Goal: Check status: Check status

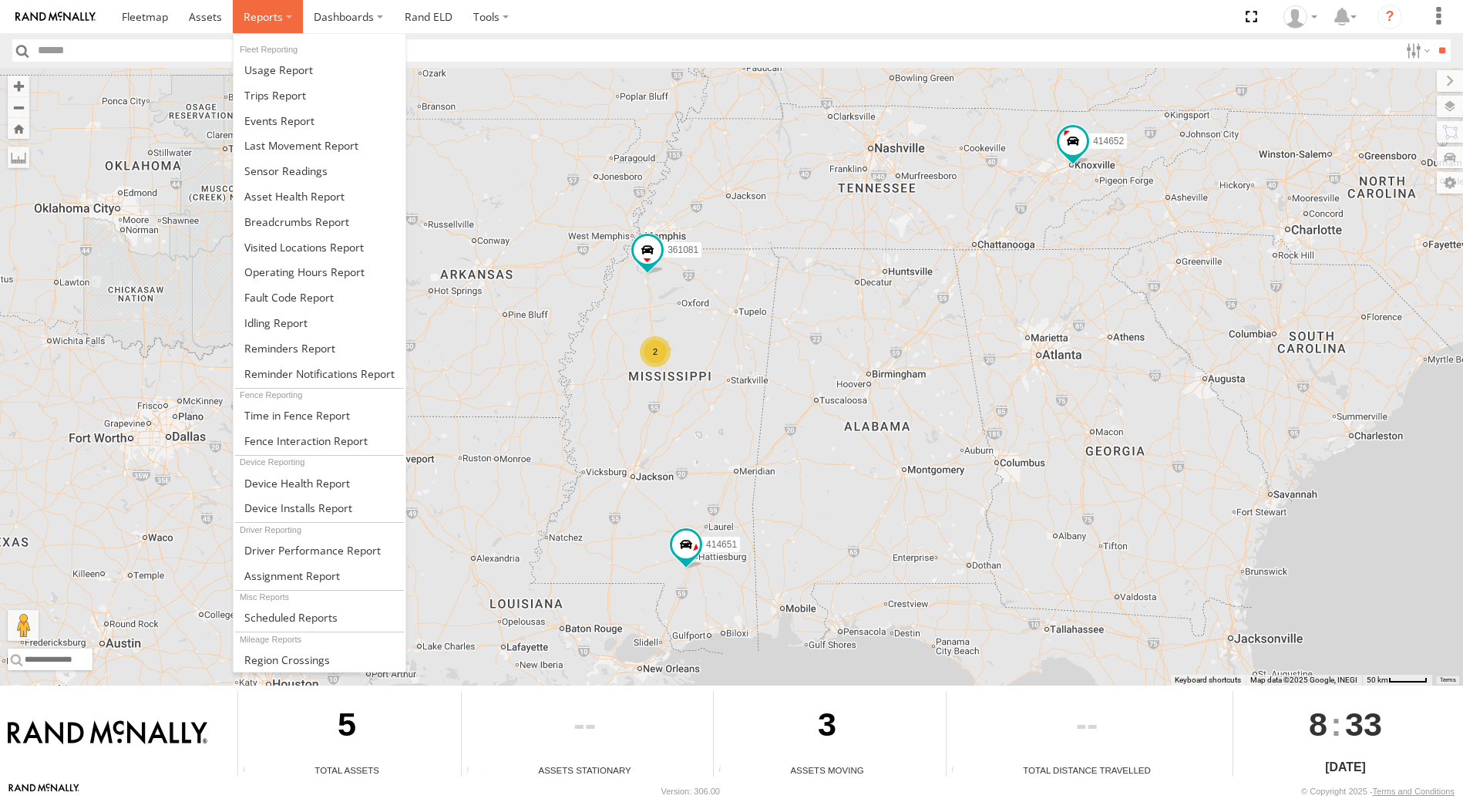
click at [281, 20] on label at bounding box center [268, 16] width 70 height 33
click at [298, 94] on span at bounding box center [275, 95] width 62 height 15
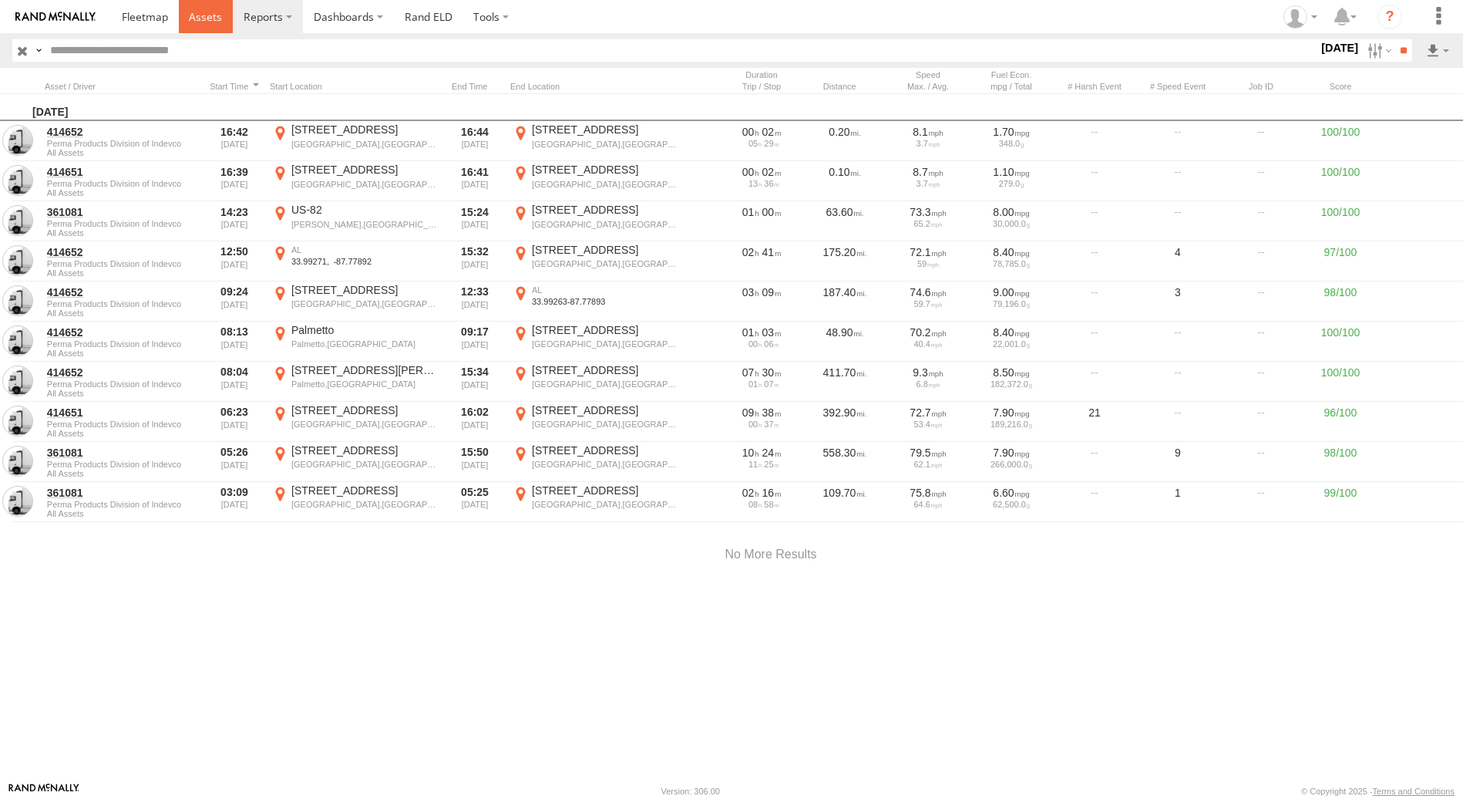
click at [212, 20] on span at bounding box center [205, 16] width 33 height 15
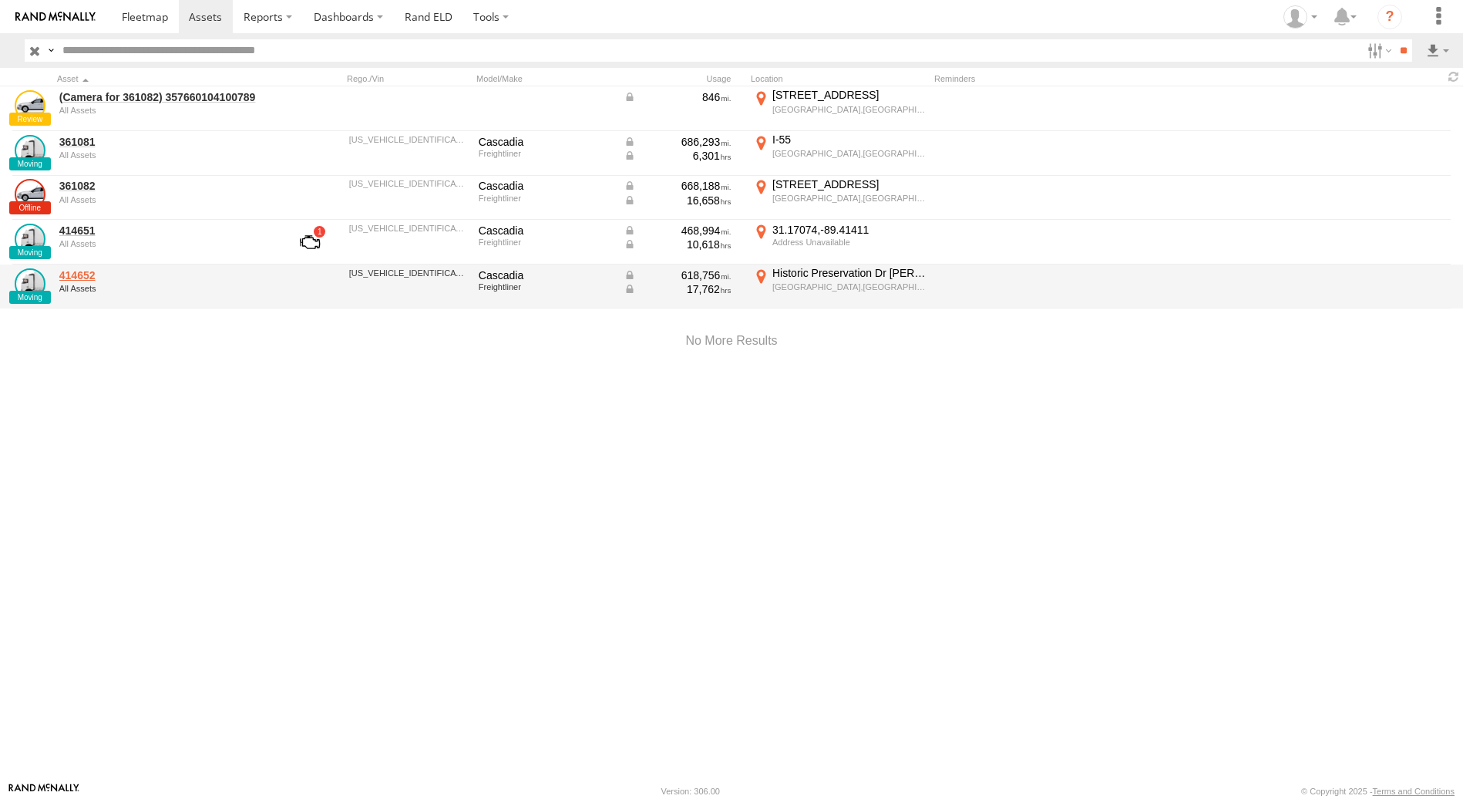
click at [77, 274] on link "414652" at bounding box center [164, 275] width 211 height 14
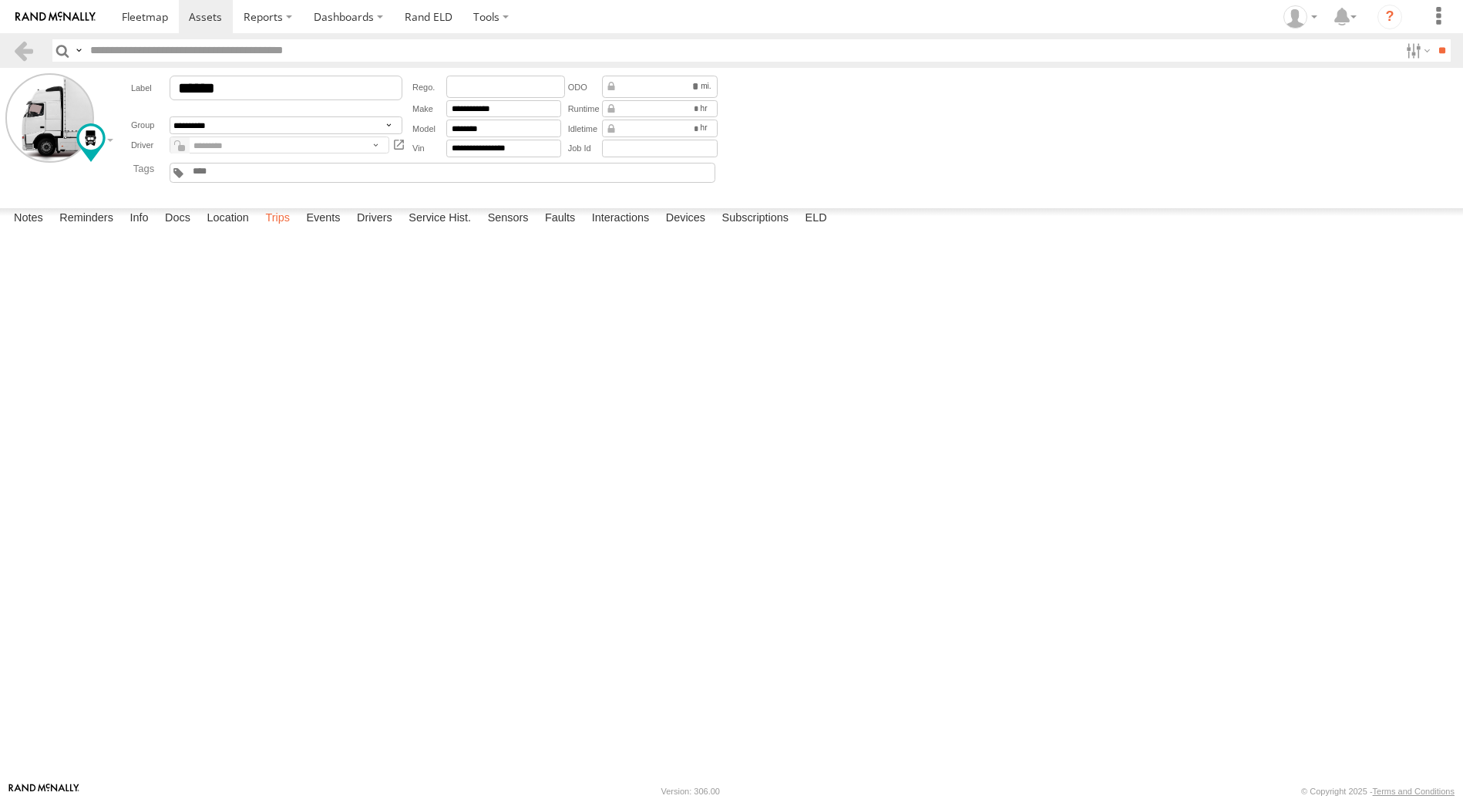
click at [287, 230] on label "Trips" at bounding box center [277, 219] width 40 height 22
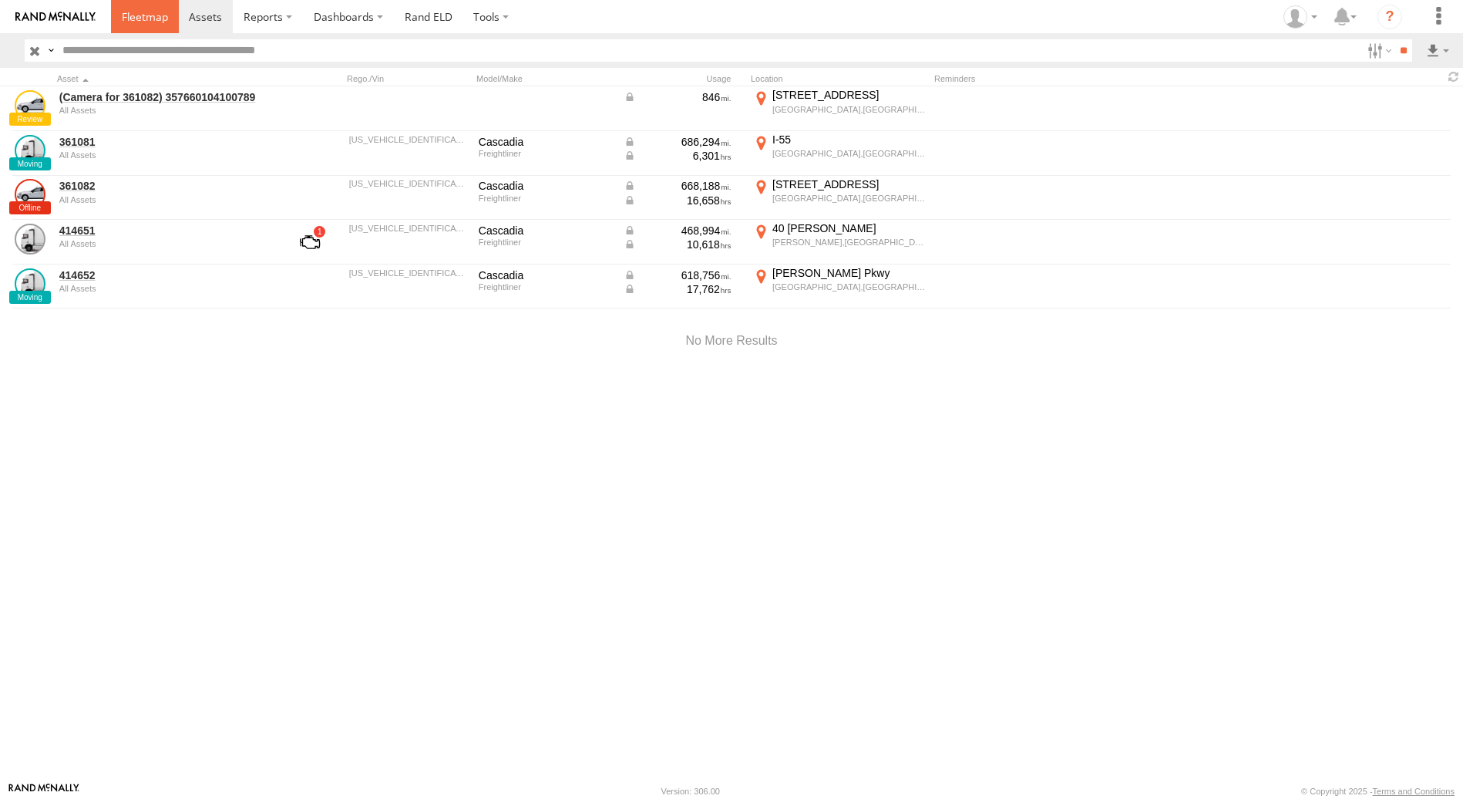
click at [137, 15] on span at bounding box center [145, 16] width 46 height 15
